Goal: Information Seeking & Learning: Learn about a topic

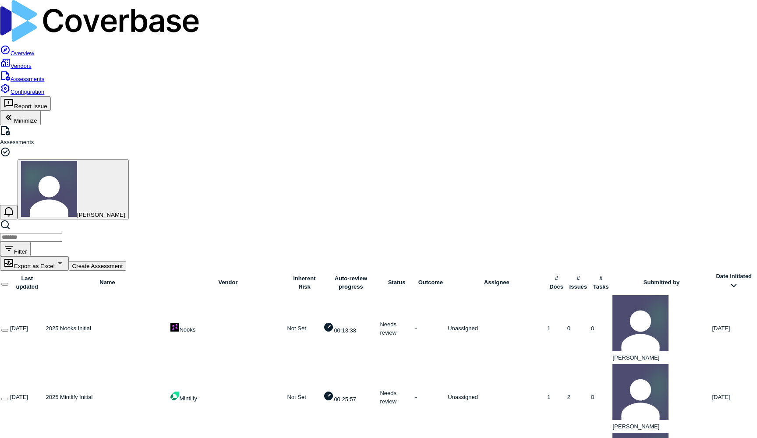
scroll to position [312, 54]
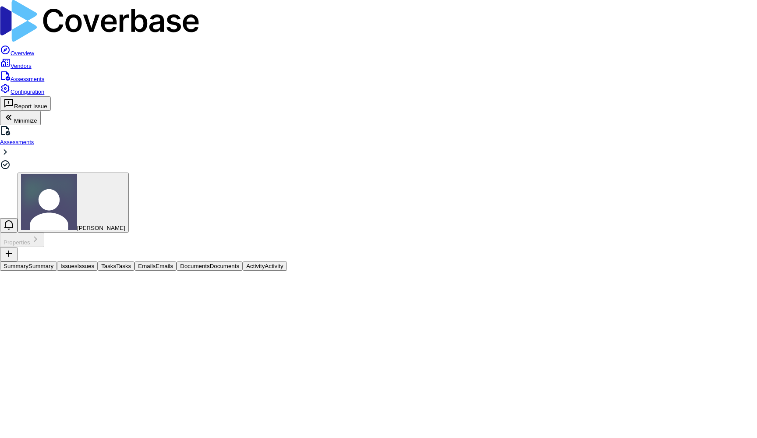
click at [78, 263] on span "Issues" at bounding box center [68, 266] width 17 height 7
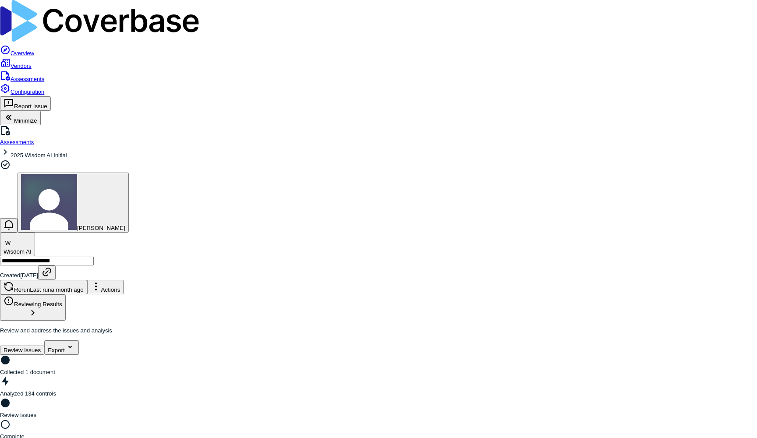
scroll to position [336, 0]
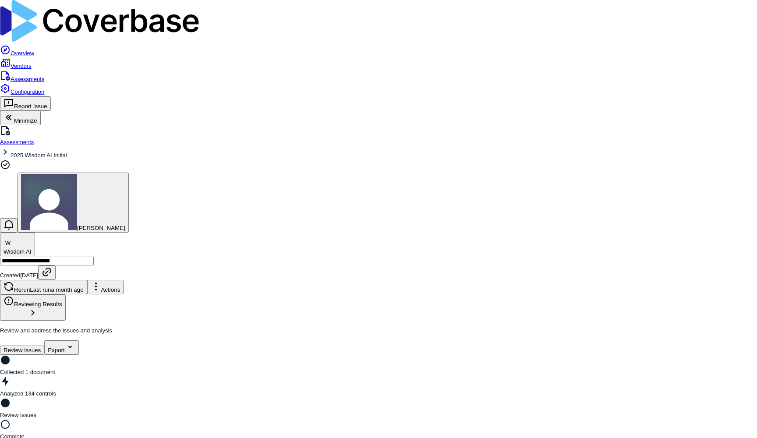
click at [26, 76] on link "Assessments" at bounding box center [22, 79] width 44 height 7
